Goal: Task Accomplishment & Management: Use online tool/utility

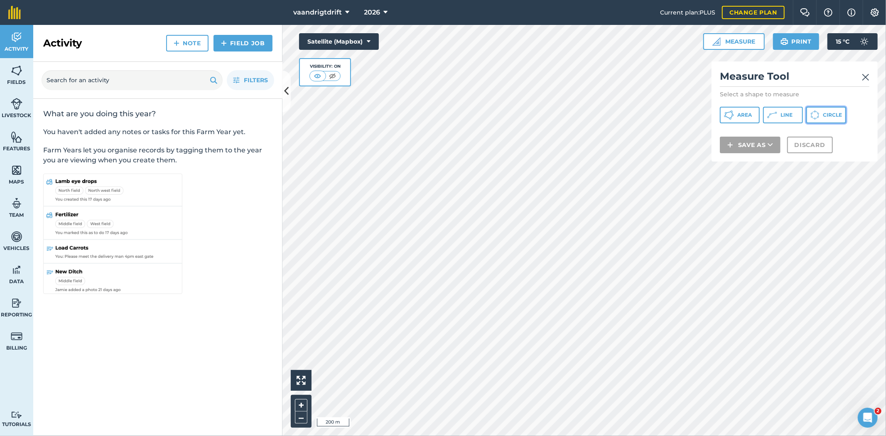
click at [734, 116] on icon at bounding box center [729, 115] width 10 height 10
click at [769, 135] on img at bounding box center [770, 135] width 7 height 10
click at [734, 112] on icon at bounding box center [729, 115] width 10 height 10
click at [807, 155] on button "Discard" at bounding box center [811, 156] width 46 height 17
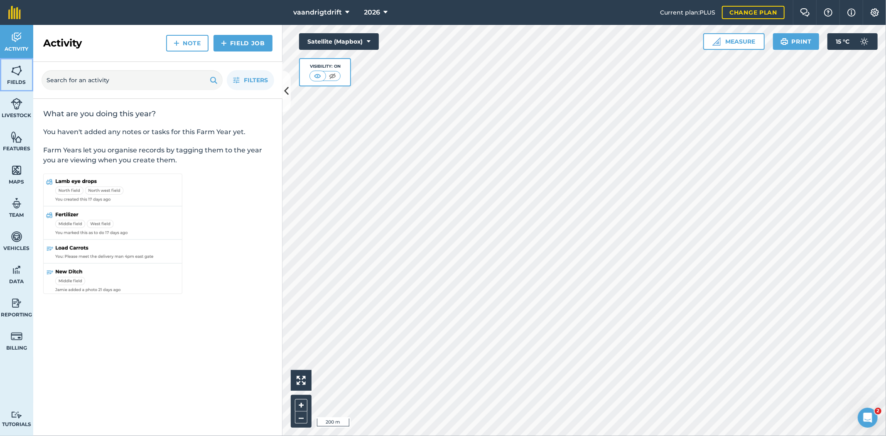
click at [25, 81] on span "Fields" at bounding box center [16, 82] width 33 height 7
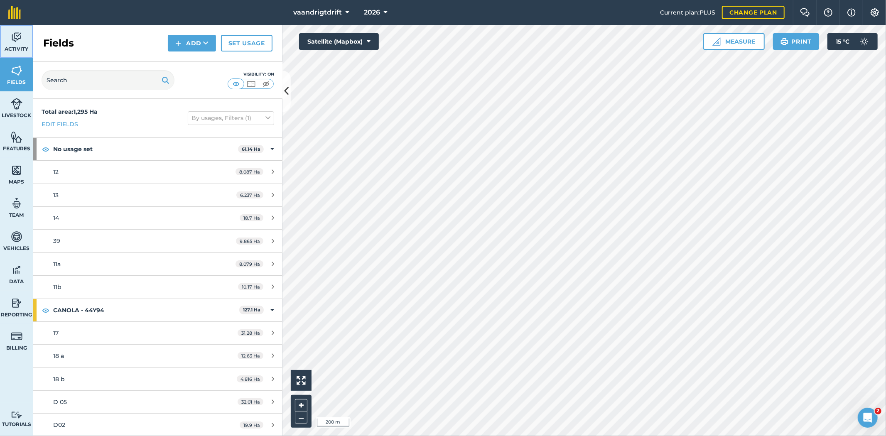
click at [12, 53] on link "Activity" at bounding box center [16, 41] width 33 height 33
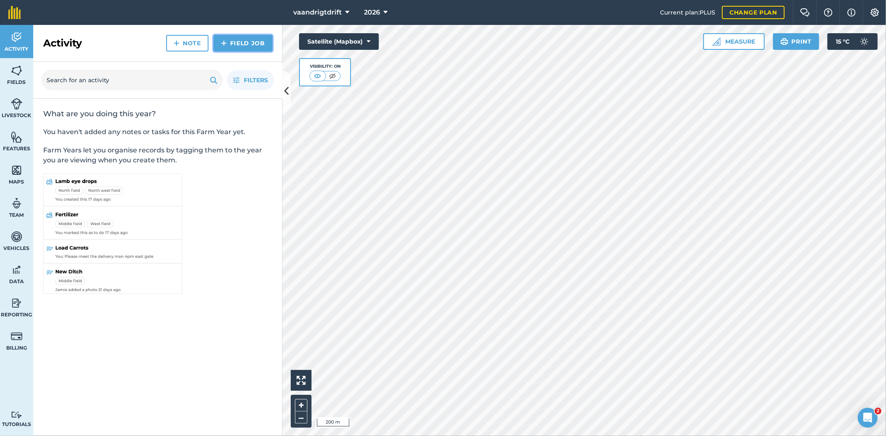
click at [227, 40] on link "Field Job" at bounding box center [243, 43] width 59 height 17
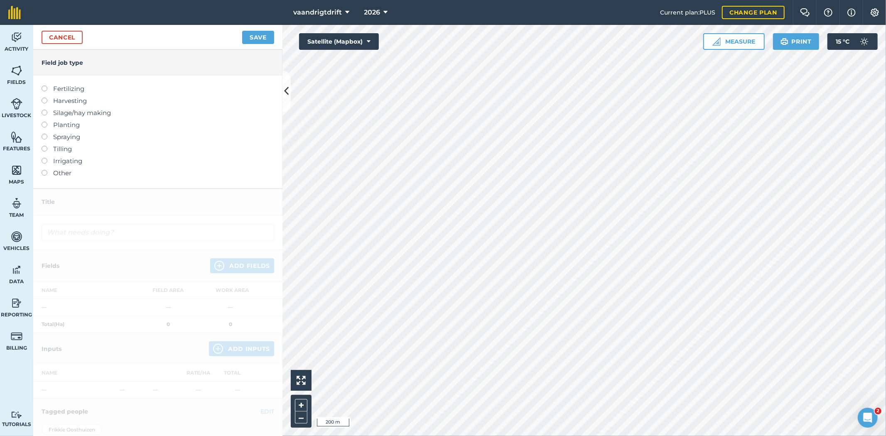
click at [44, 133] on div at bounding box center [48, 133] width 12 height 2
click at [52, 133] on div at bounding box center [48, 133] width 12 height 2
click at [55, 136] on label "Spraying" at bounding box center [158, 137] width 233 height 10
type input "Spraying"
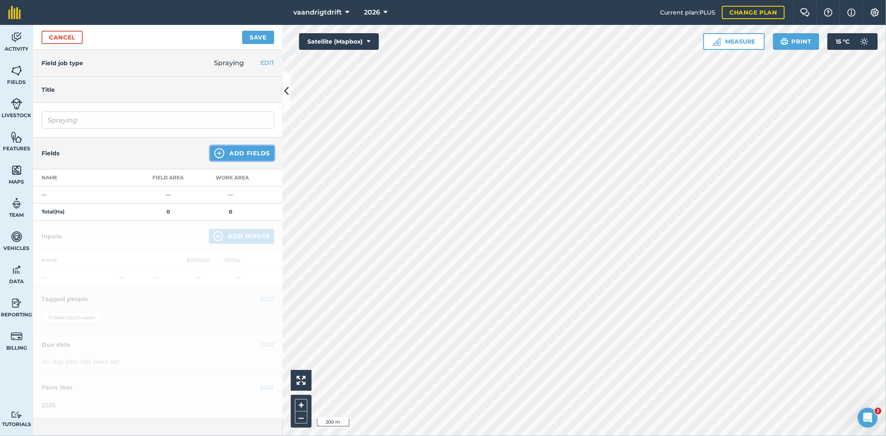
click at [258, 152] on button "Add Fields" at bounding box center [242, 153] width 64 height 15
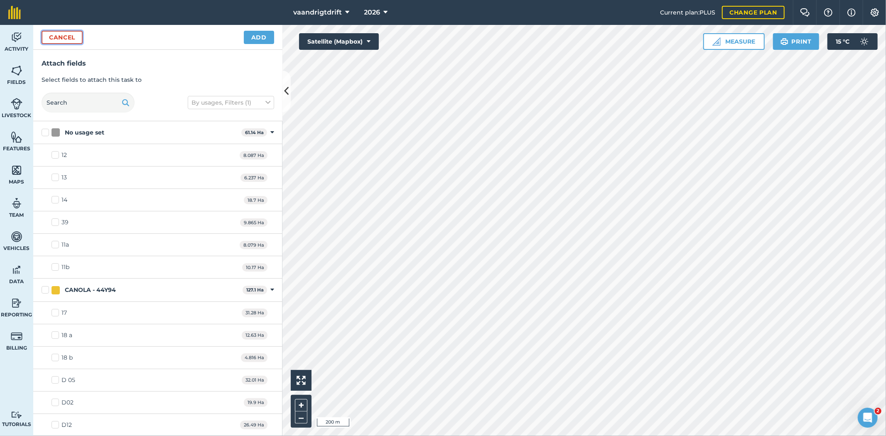
click at [54, 32] on button "Cancel" at bounding box center [62, 37] width 41 height 13
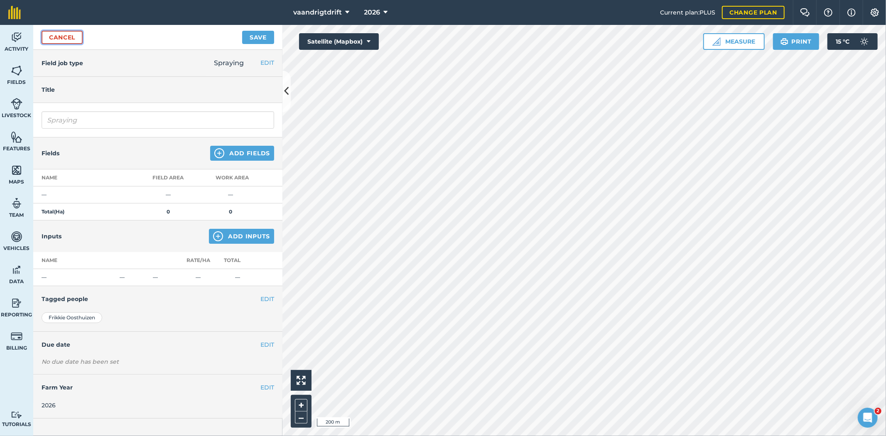
click at [72, 37] on link "Cancel" at bounding box center [62, 37] width 41 height 13
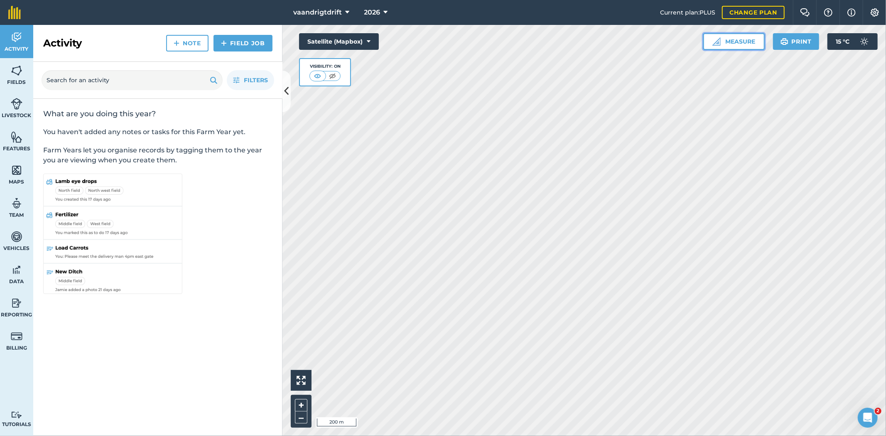
click at [736, 38] on button "Measure" at bounding box center [735, 41] width 62 height 17
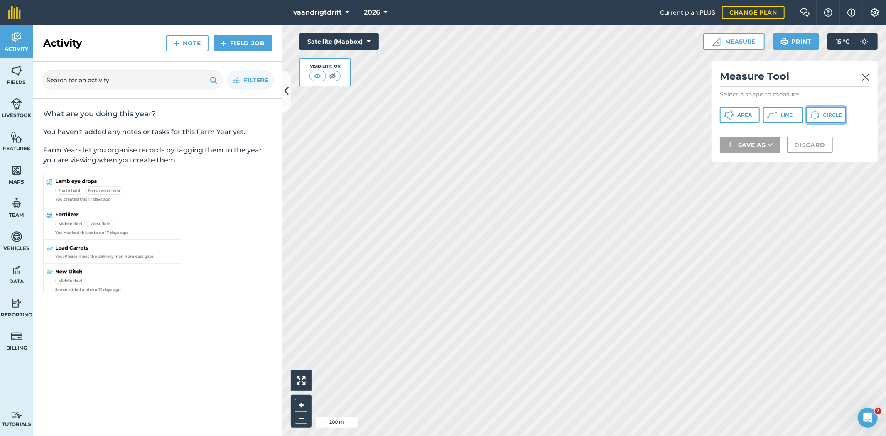
click at [841, 113] on span "Circle" at bounding box center [832, 115] width 19 height 7
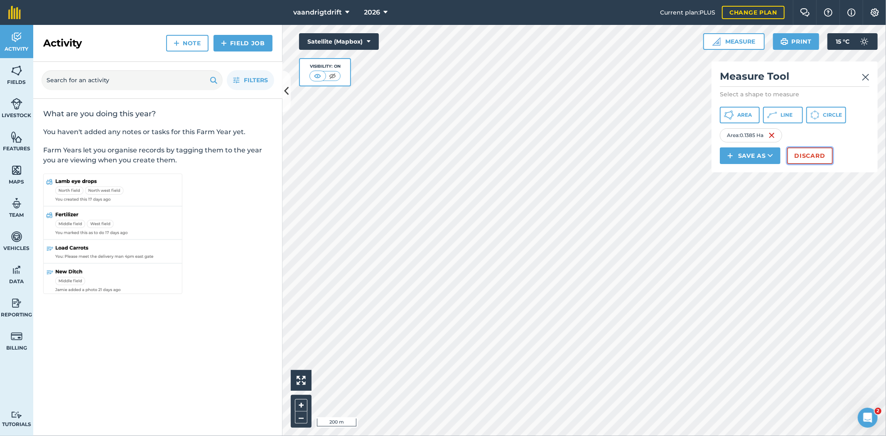
click at [800, 155] on button "Discard" at bounding box center [811, 156] width 46 height 17
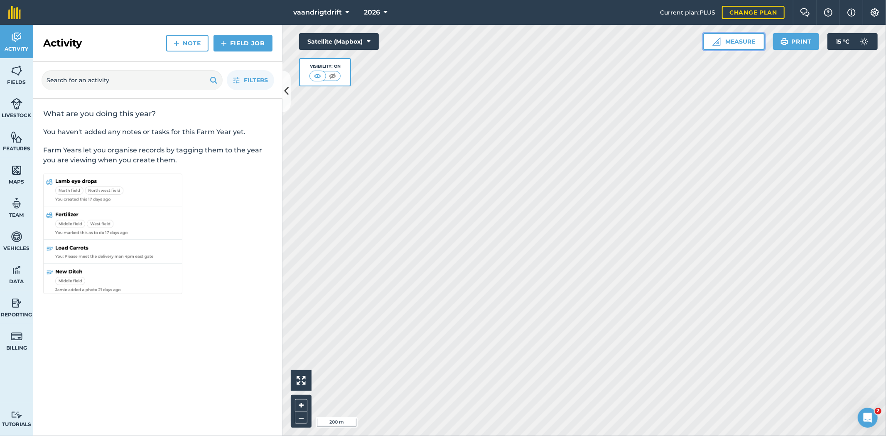
click at [744, 42] on button "Measure" at bounding box center [735, 41] width 62 height 17
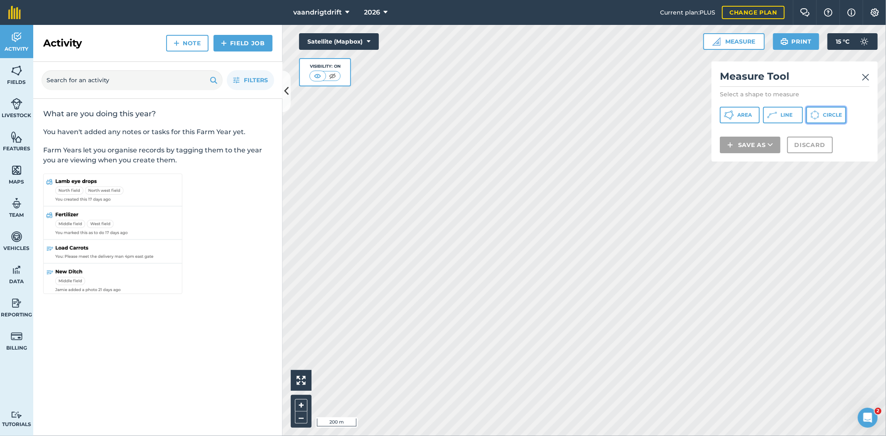
click at [824, 113] on span "Circle" at bounding box center [832, 115] width 19 height 7
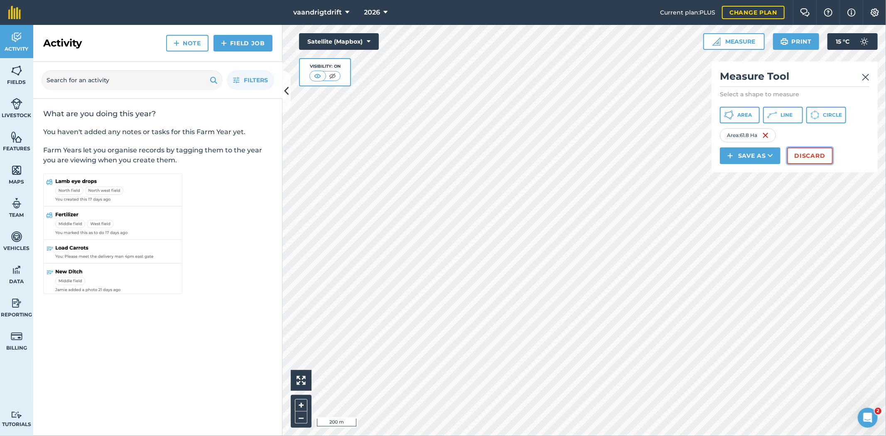
click at [829, 157] on button "Discard" at bounding box center [811, 156] width 46 height 17
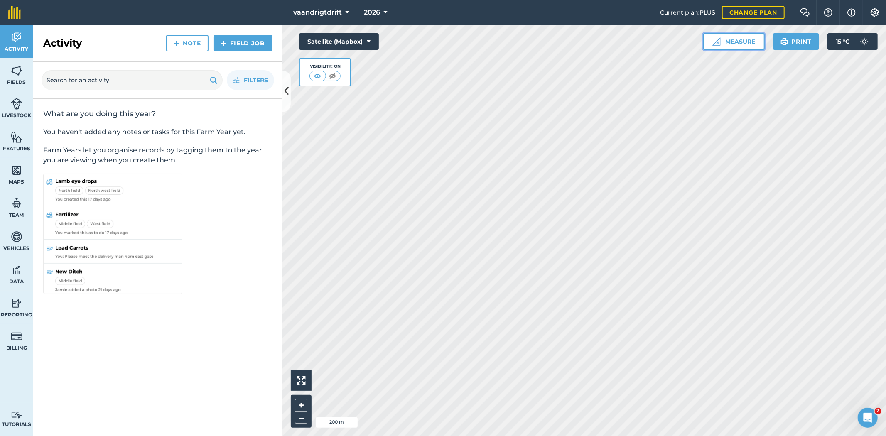
click at [744, 39] on button "Measure" at bounding box center [735, 41] width 62 height 17
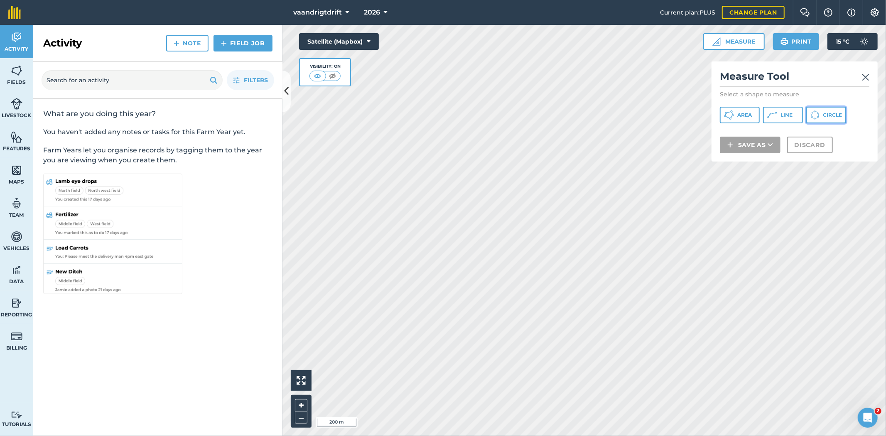
click at [734, 112] on icon at bounding box center [729, 115] width 10 height 10
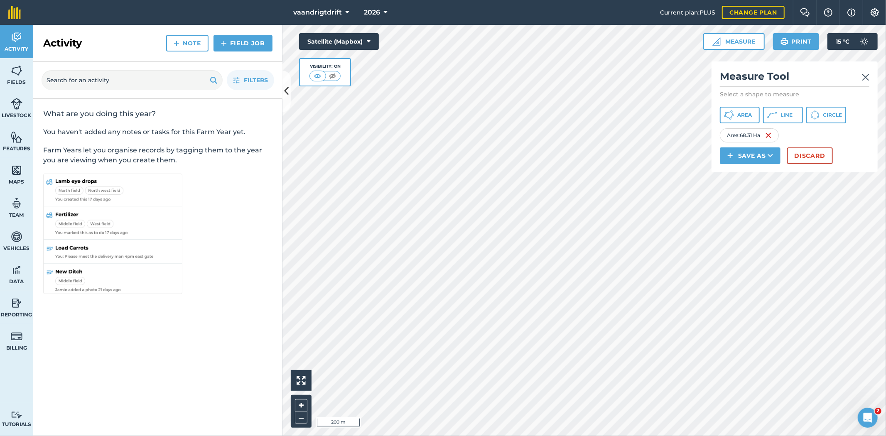
click at [793, 436] on html "vaandrigtdrift 2026 Current plan : PLUS Change plan Farm Chat Help Info Setting…" at bounding box center [443, 218] width 886 height 436
click at [865, 82] on h2 "Measure Tool" at bounding box center [795, 78] width 150 height 17
